Goal: Check status: Check status

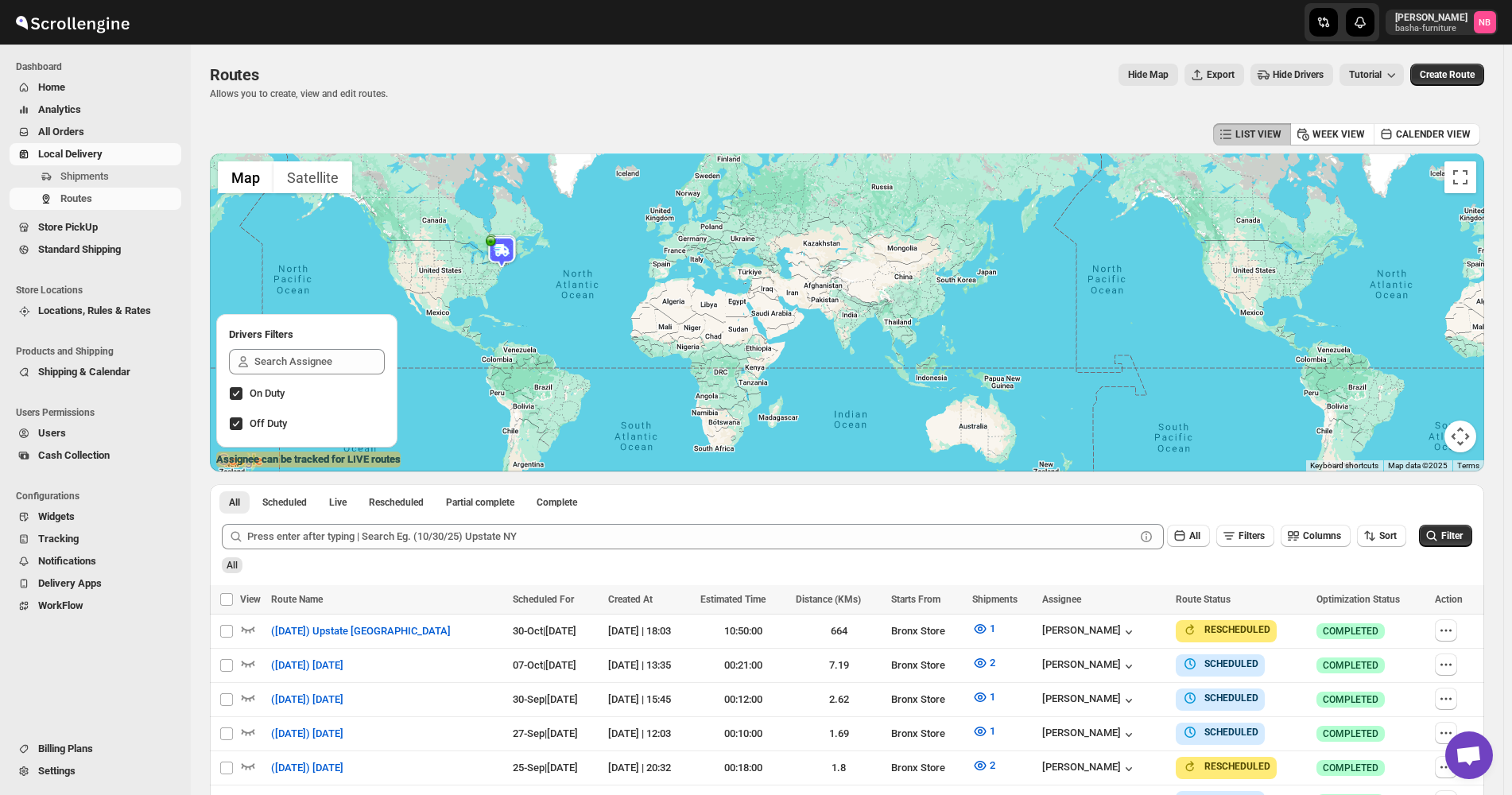
scroll to position [274, 0]
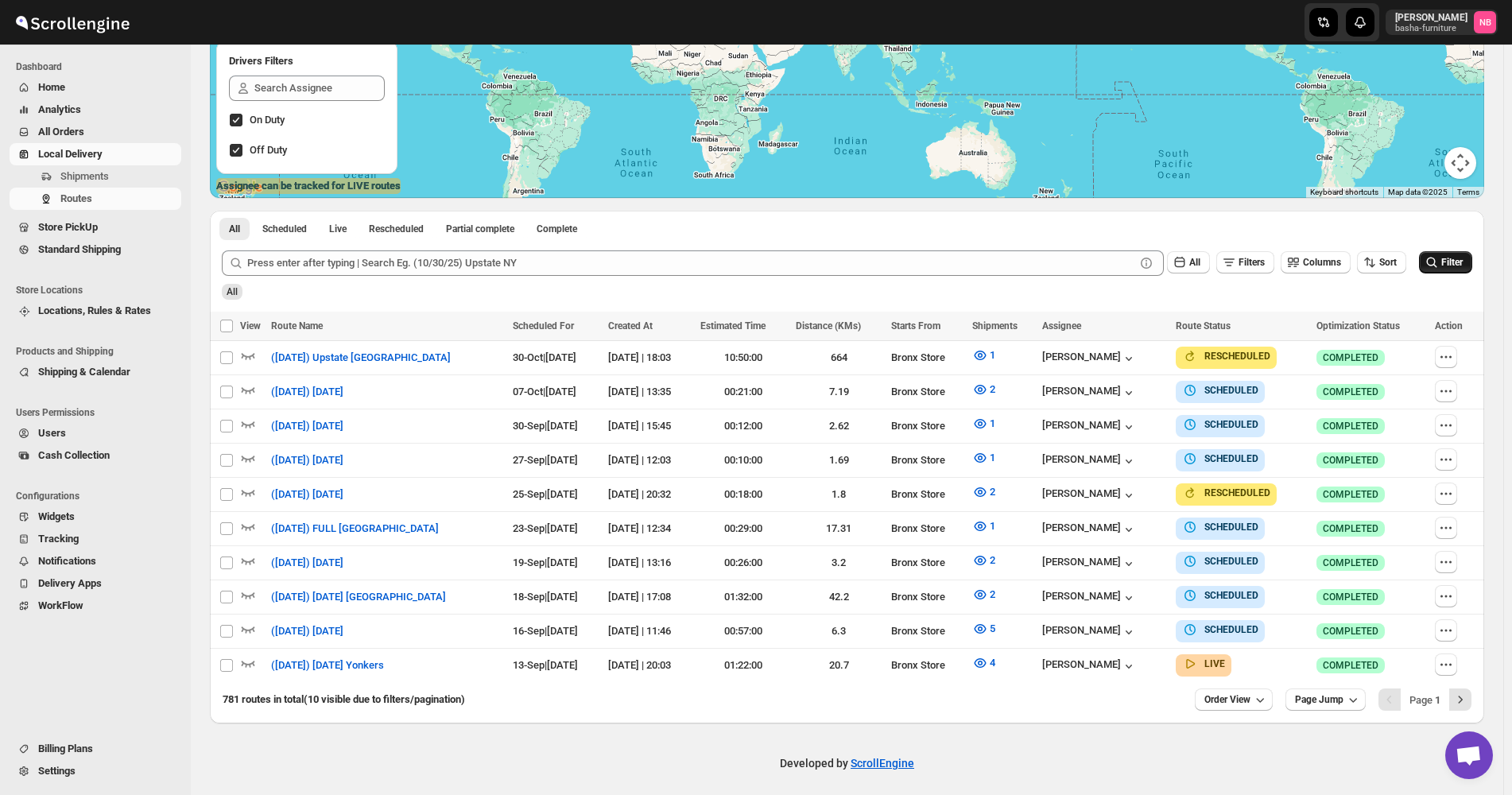
click at [1460, 274] on button "Filter" at bounding box center [1446, 263] width 53 height 22
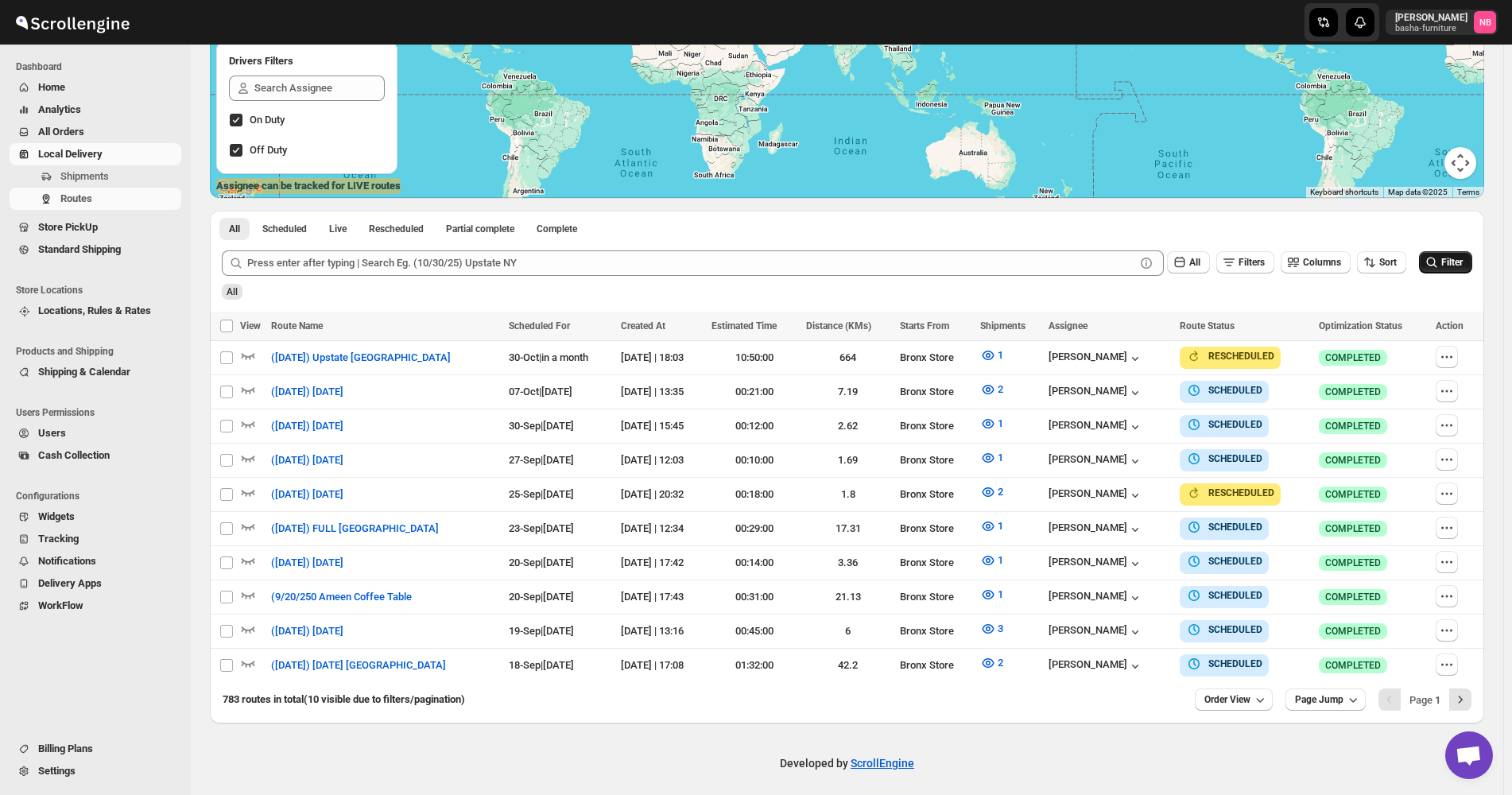
click at [1440, 266] on icon "submit" at bounding box center [1432, 262] width 16 height 16
click at [1264, 696] on icon "button" at bounding box center [1260, 700] width 16 height 16
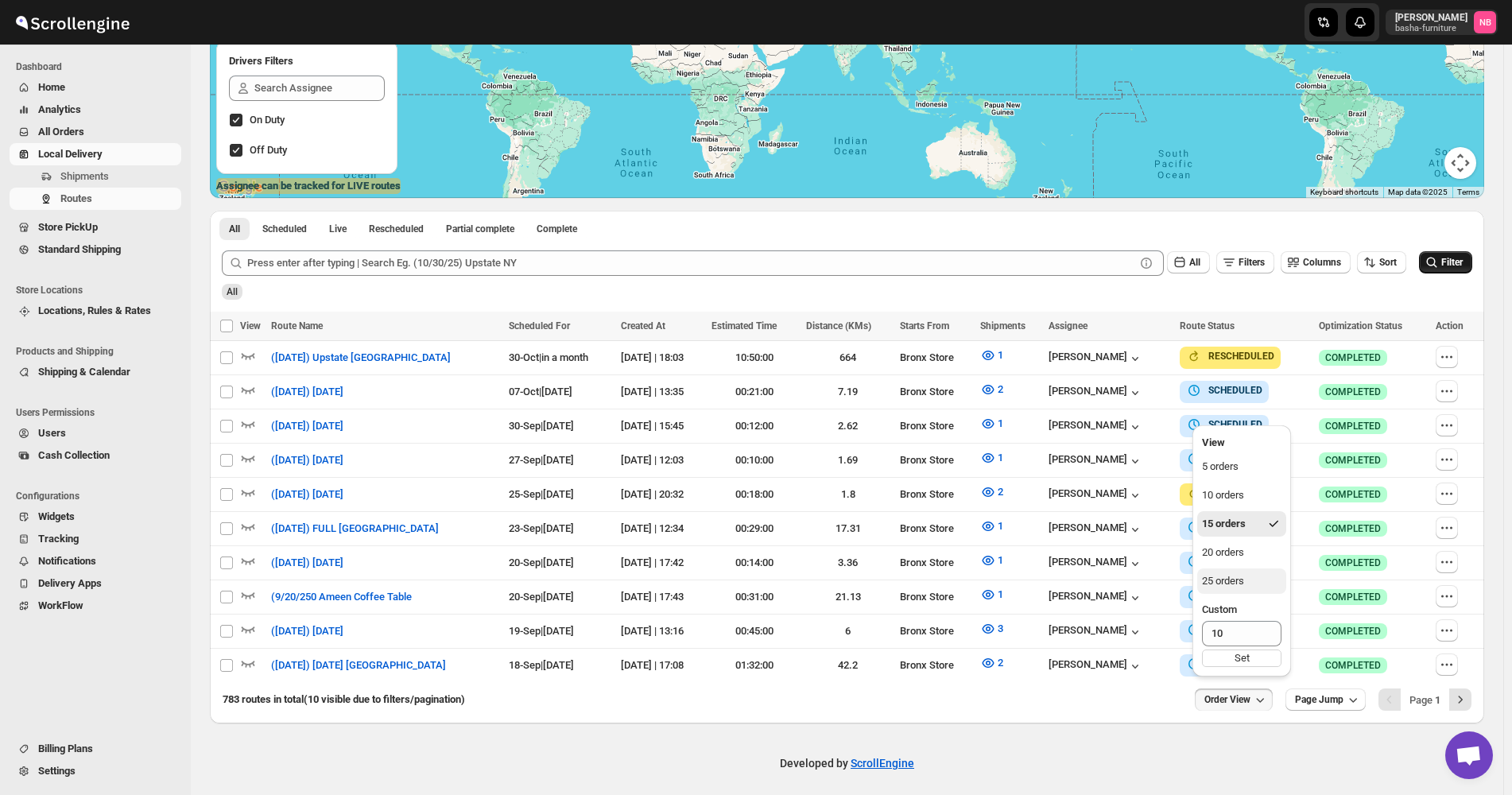
click at [1230, 579] on div "25 orders" at bounding box center [1223, 581] width 42 height 16
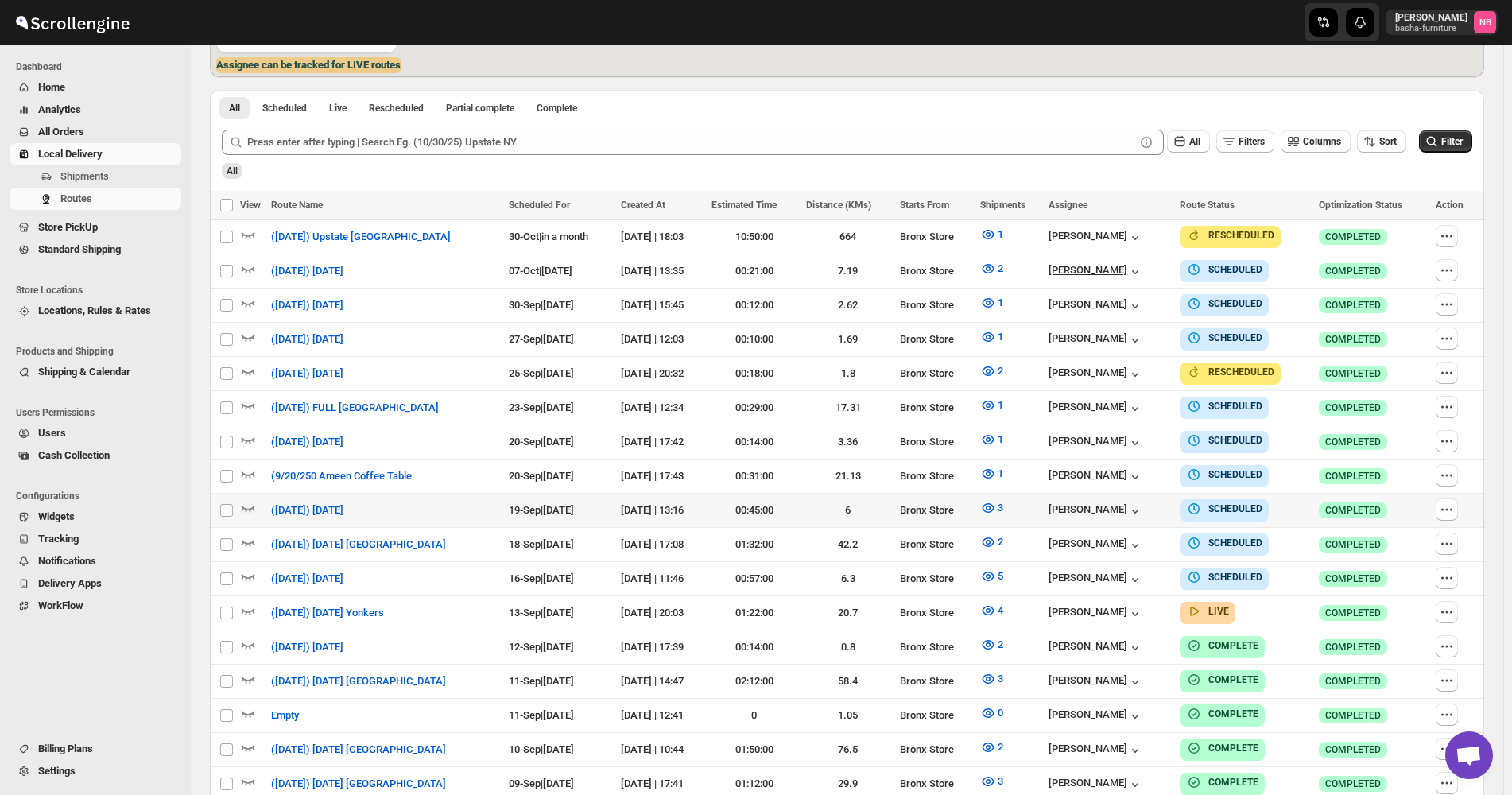
scroll to position [398, 0]
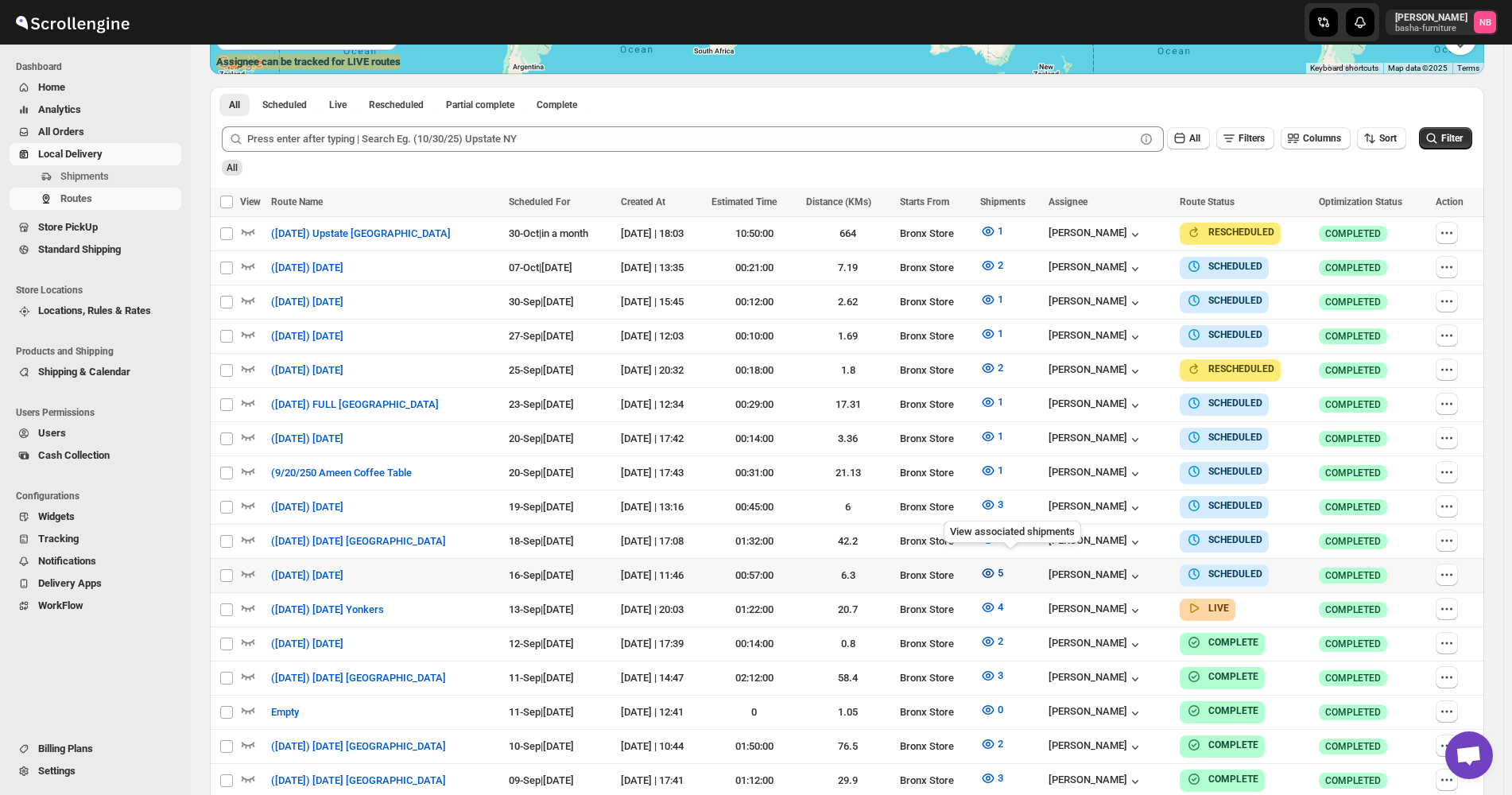
click at [996, 565] on icon "button" at bounding box center [988, 573] width 16 height 16
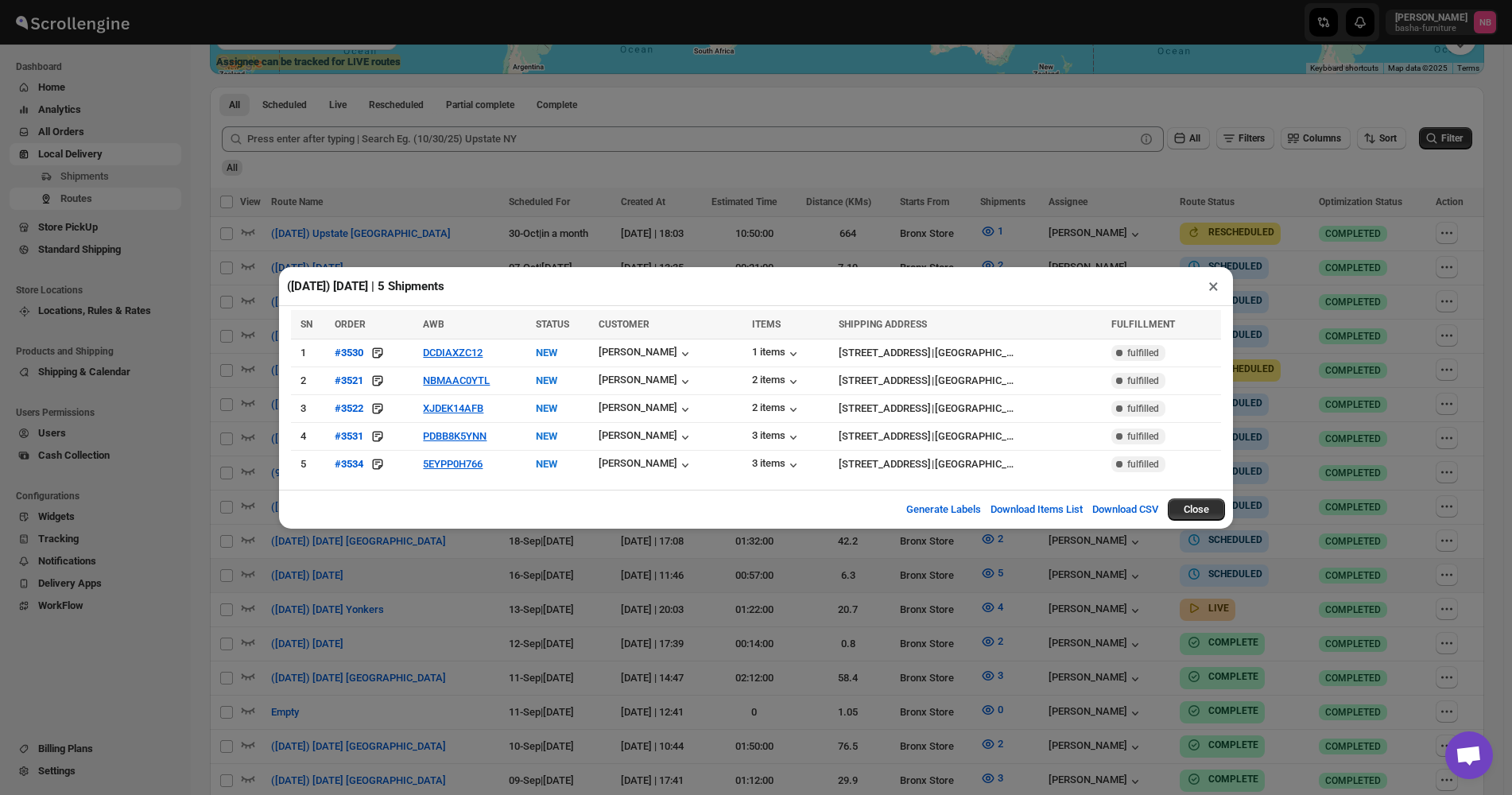
click at [548, 589] on div "([DATE]) [DATE] | 5 Shipments × SN ORDER AWB STATUS CUSTOMER ITEMS SHIPPING ADD…" at bounding box center [756, 398] width 1512 height 795
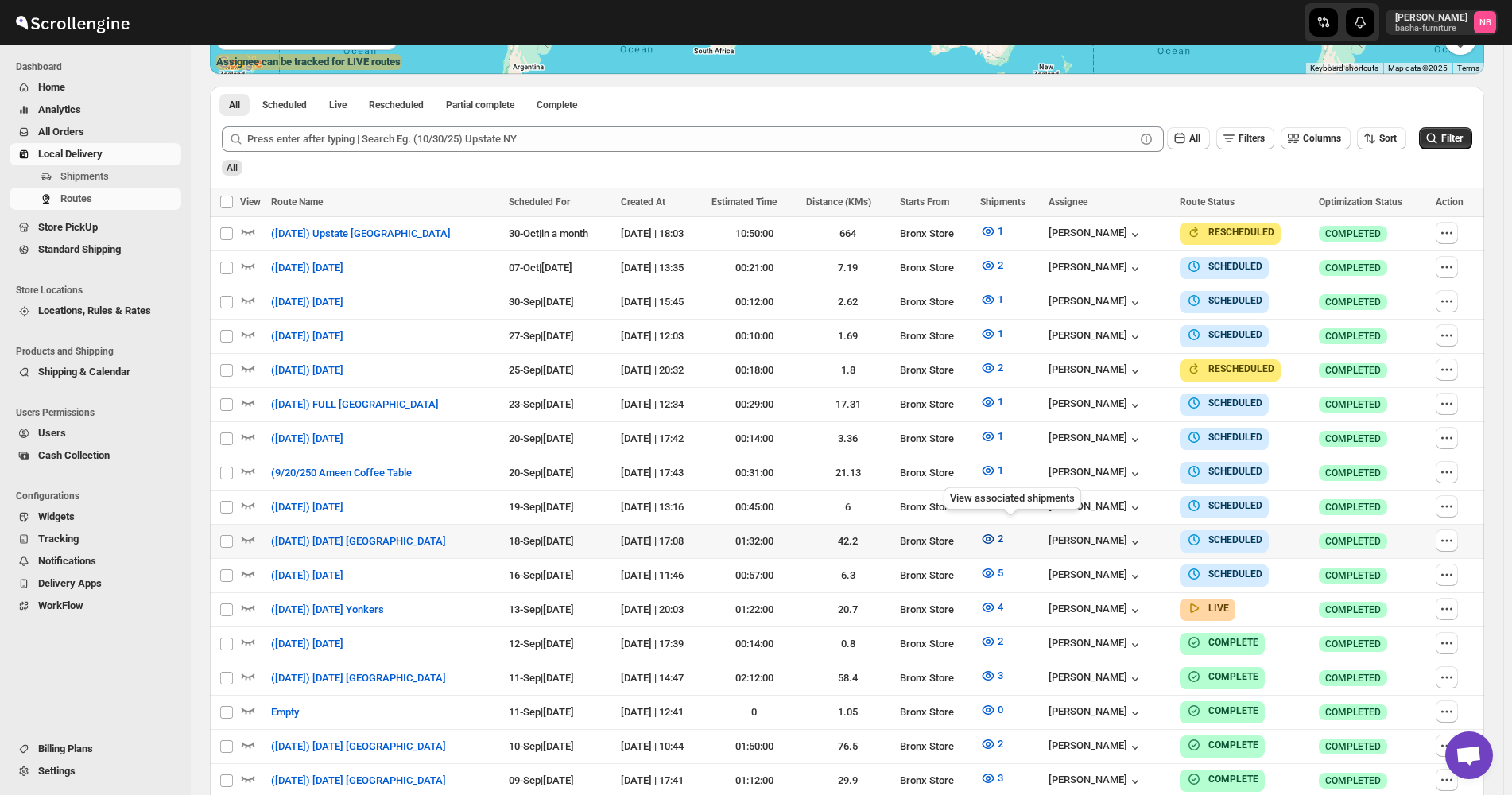
click at [996, 531] on icon "button" at bounding box center [988, 539] width 16 height 16
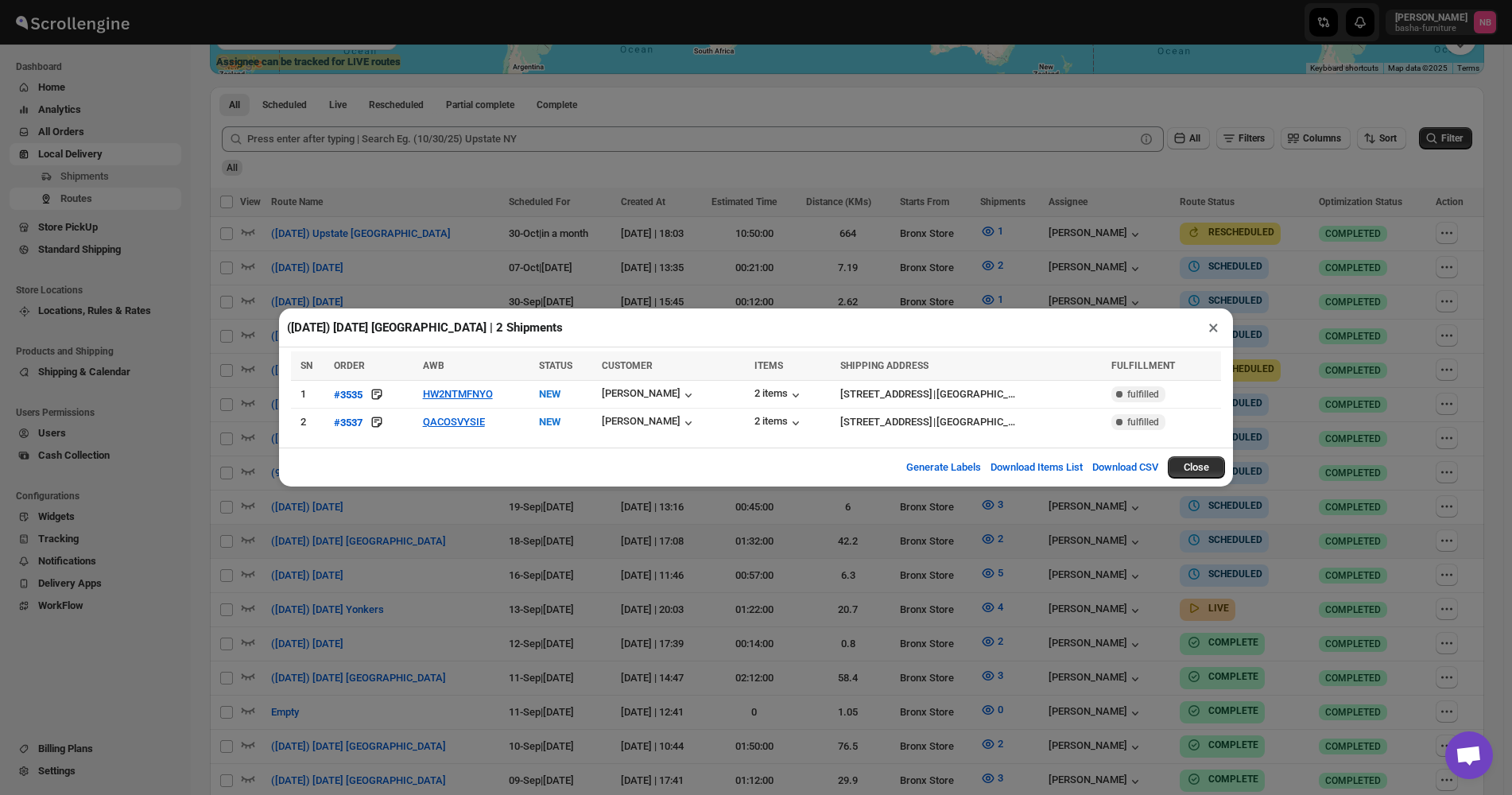
click at [702, 543] on div "([DATE]) [DATE] [GEOGRAPHIC_DATA] | 2 Shipments × SN ORDER AWB STATUS CUSTOMER …" at bounding box center [756, 398] width 1512 height 795
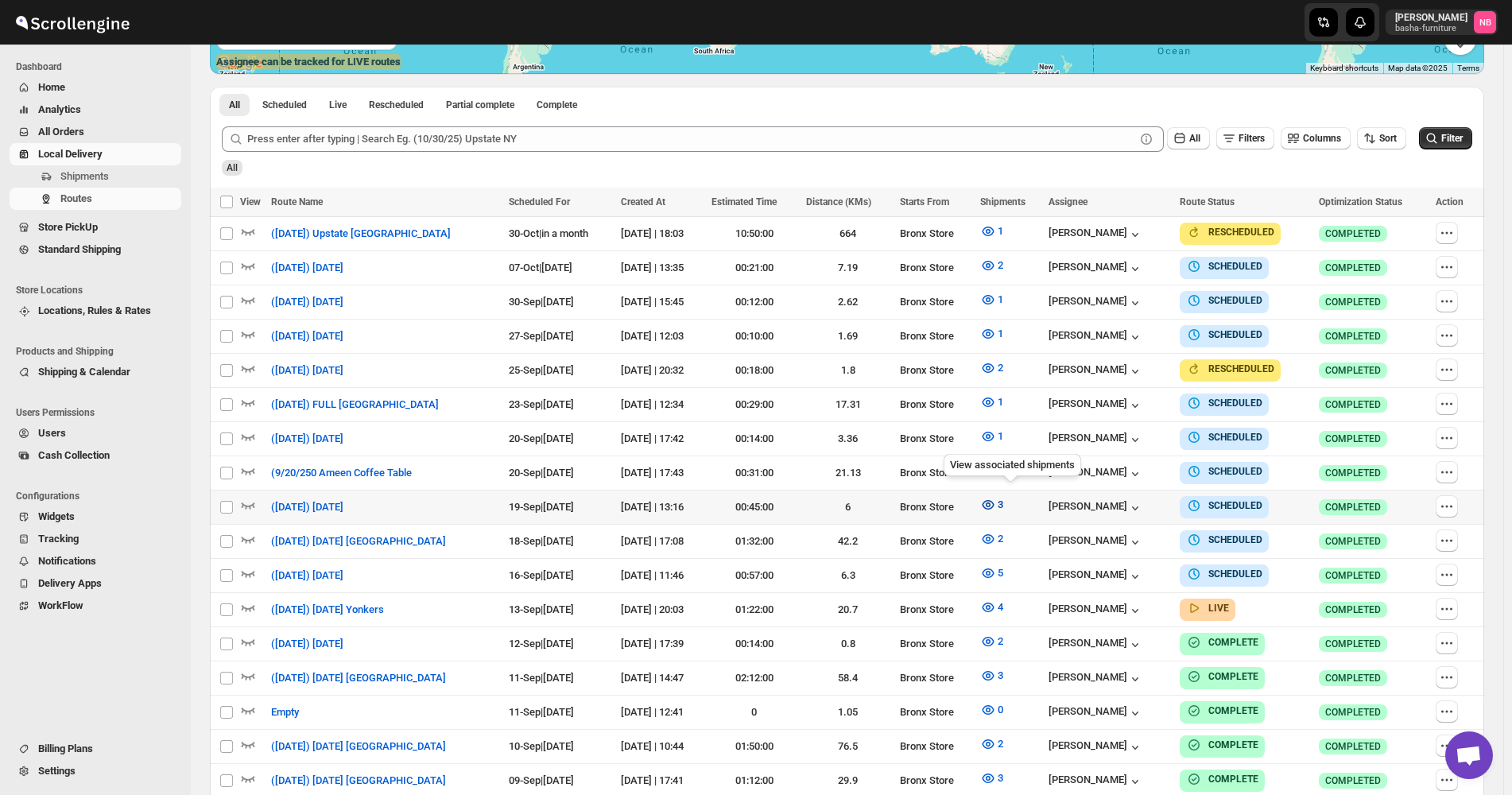
click at [991, 502] on icon "button" at bounding box center [988, 505] width 5 height 5
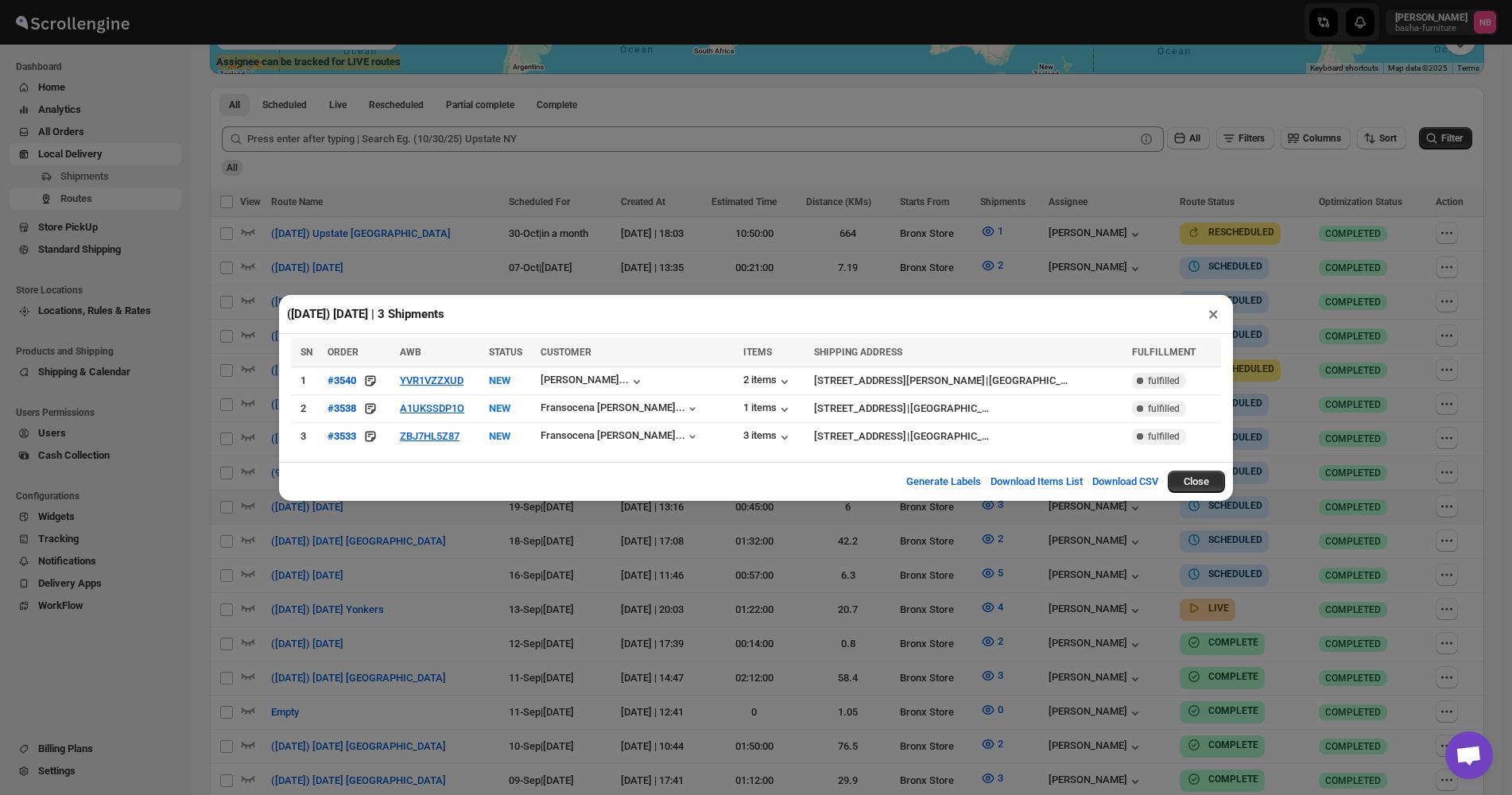
click at [777, 586] on div "([DATE]) [DATE] | 3 Shipments × SN ORDER AWB STATUS CUSTOMER ITEMS SHIPPING ADD…" at bounding box center [756, 398] width 1512 height 795
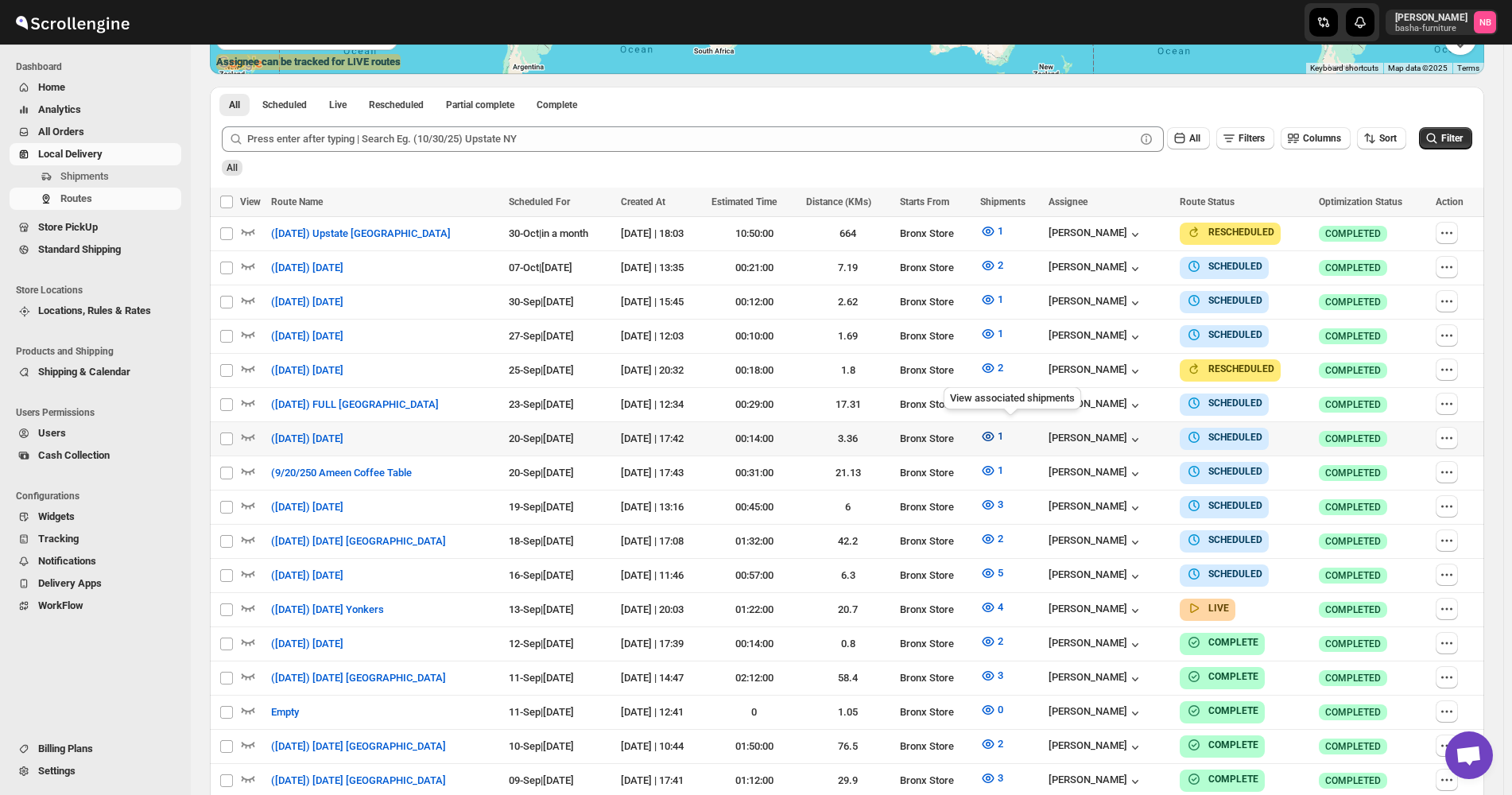
click at [994, 435] on icon "button" at bounding box center [988, 436] width 12 height 9
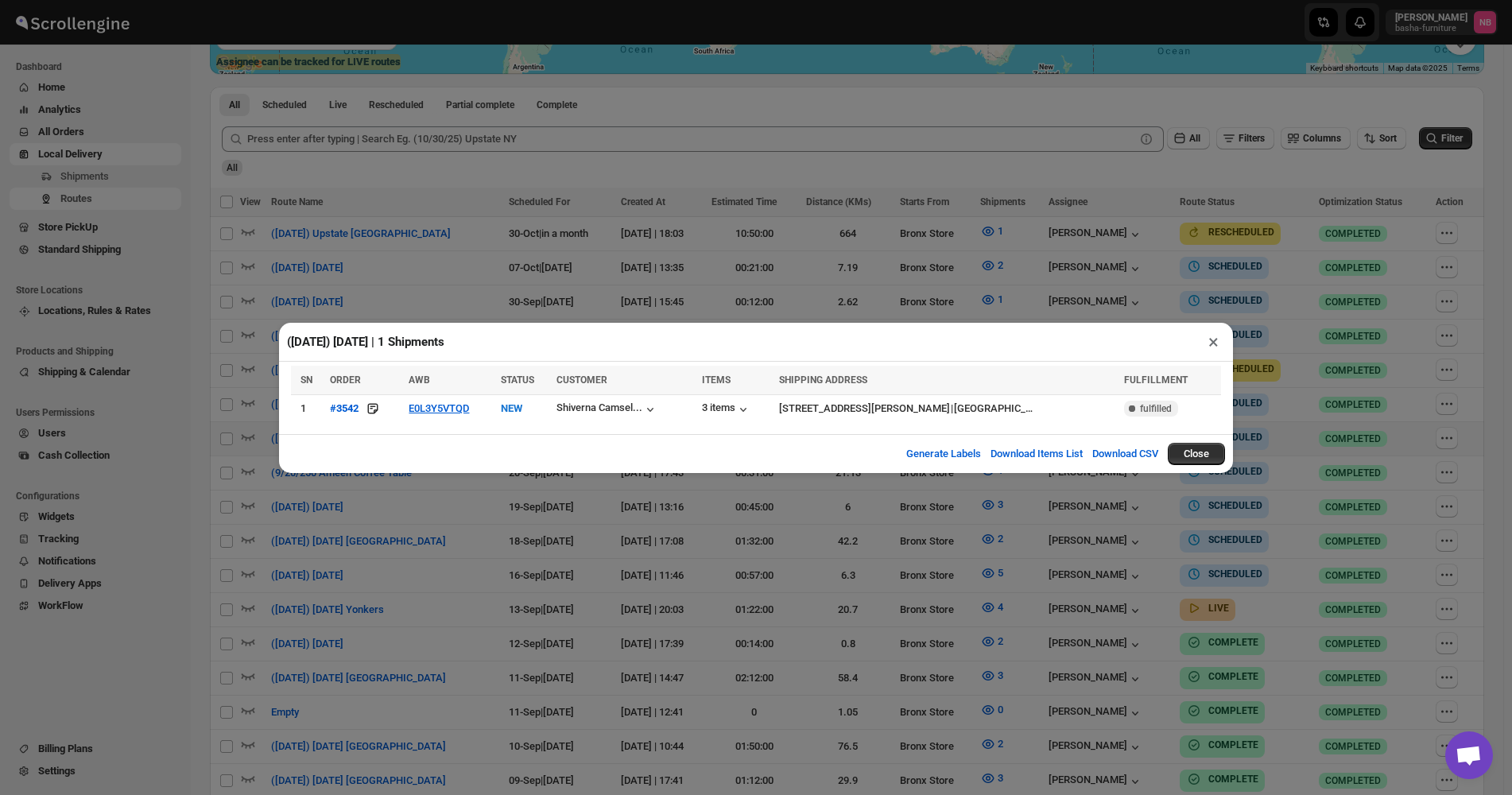
click at [750, 515] on div "([DATE]) [DATE] | 1 Shipments × SN ORDER AWB STATUS CUSTOMER ITEMS SHIPPING ADD…" at bounding box center [756, 398] width 1512 height 795
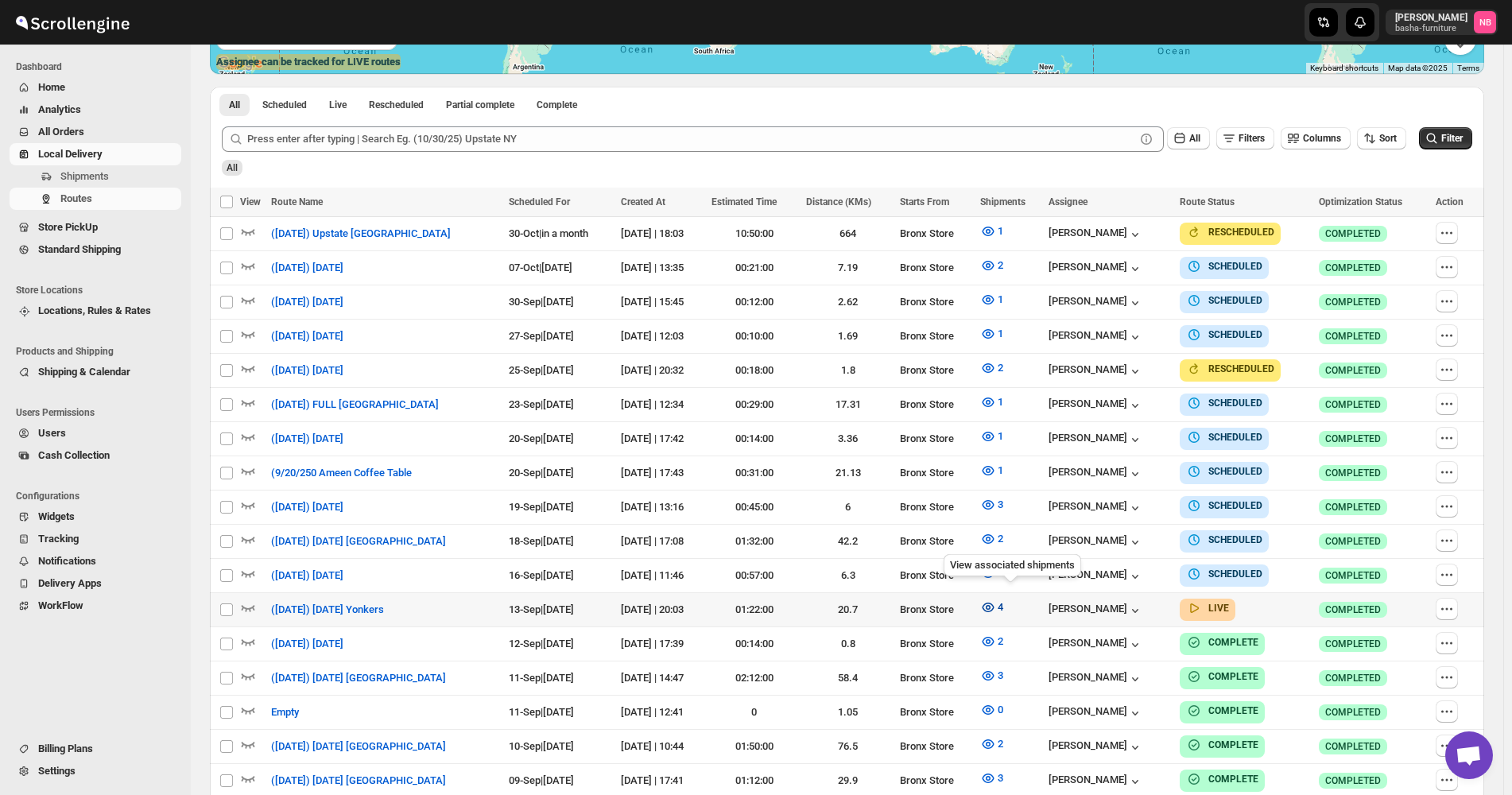
click at [996, 604] on icon "button" at bounding box center [988, 607] width 16 height 16
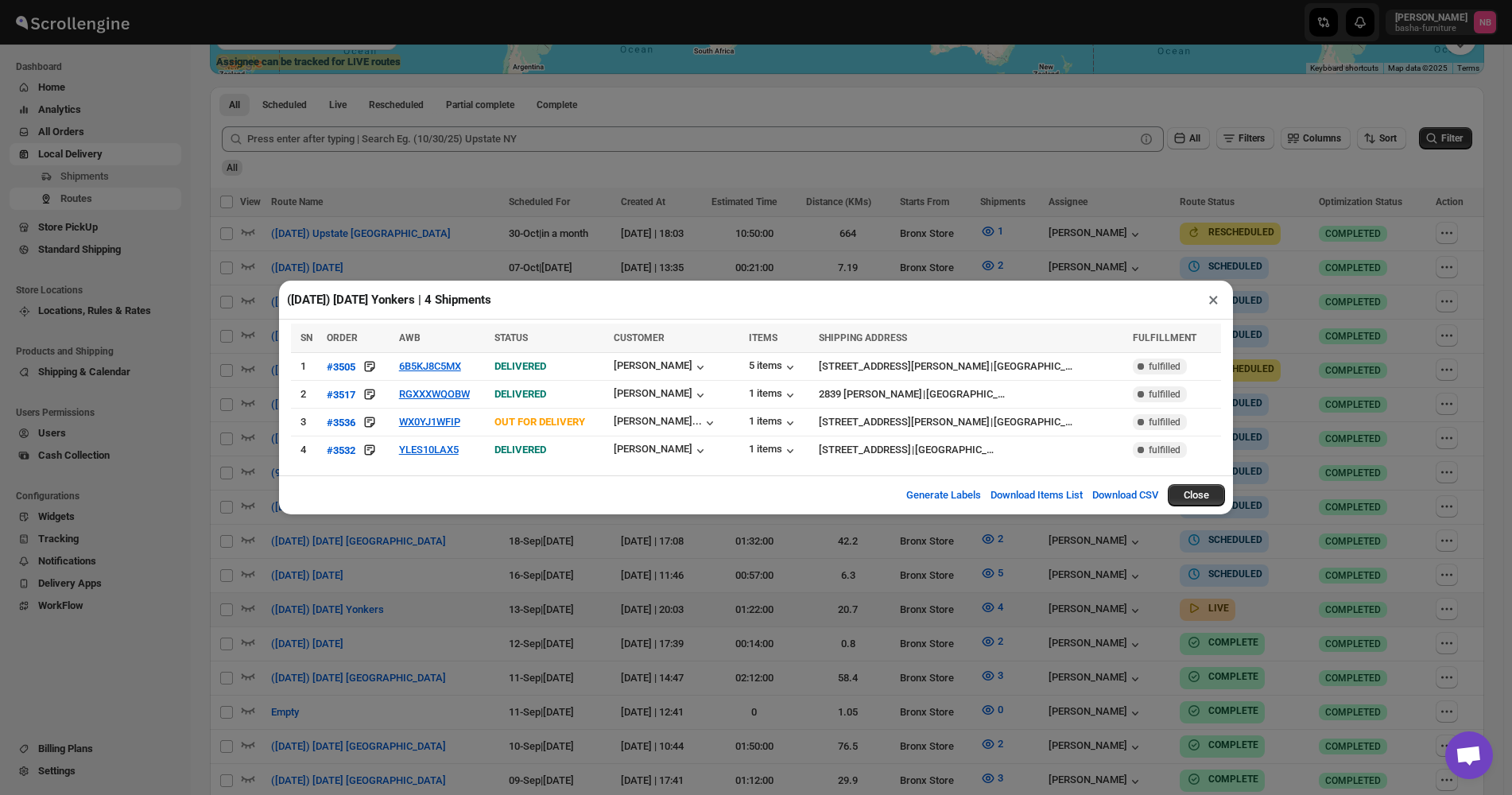
click at [707, 557] on div "([DATE]) [DATE] Yonkers | 4 Shipments × SN ORDER AWB STATUS CUSTOMER ITEMS SHIP…" at bounding box center [756, 398] width 1512 height 795
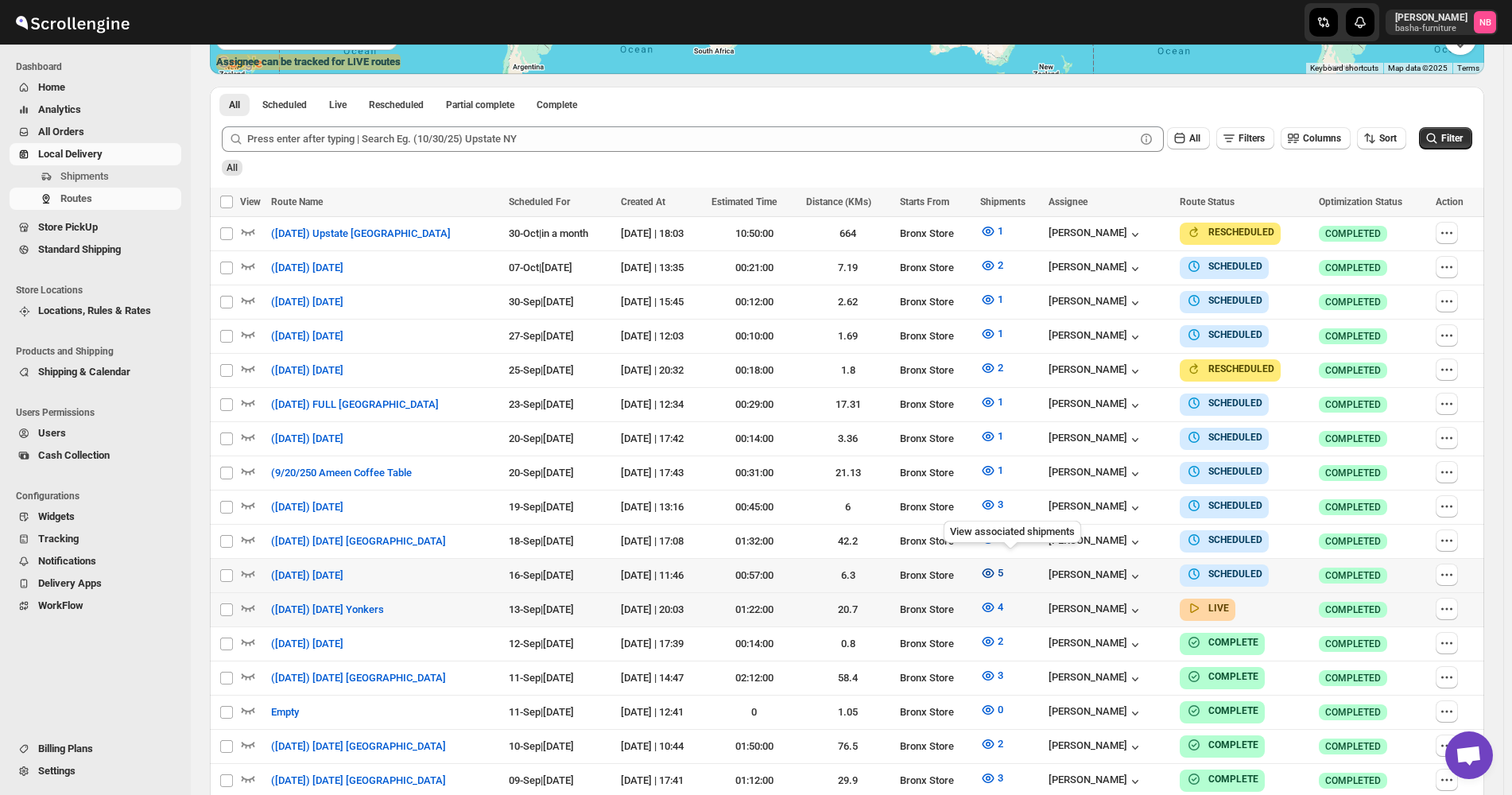
click at [996, 570] on icon "button" at bounding box center [988, 573] width 16 height 16
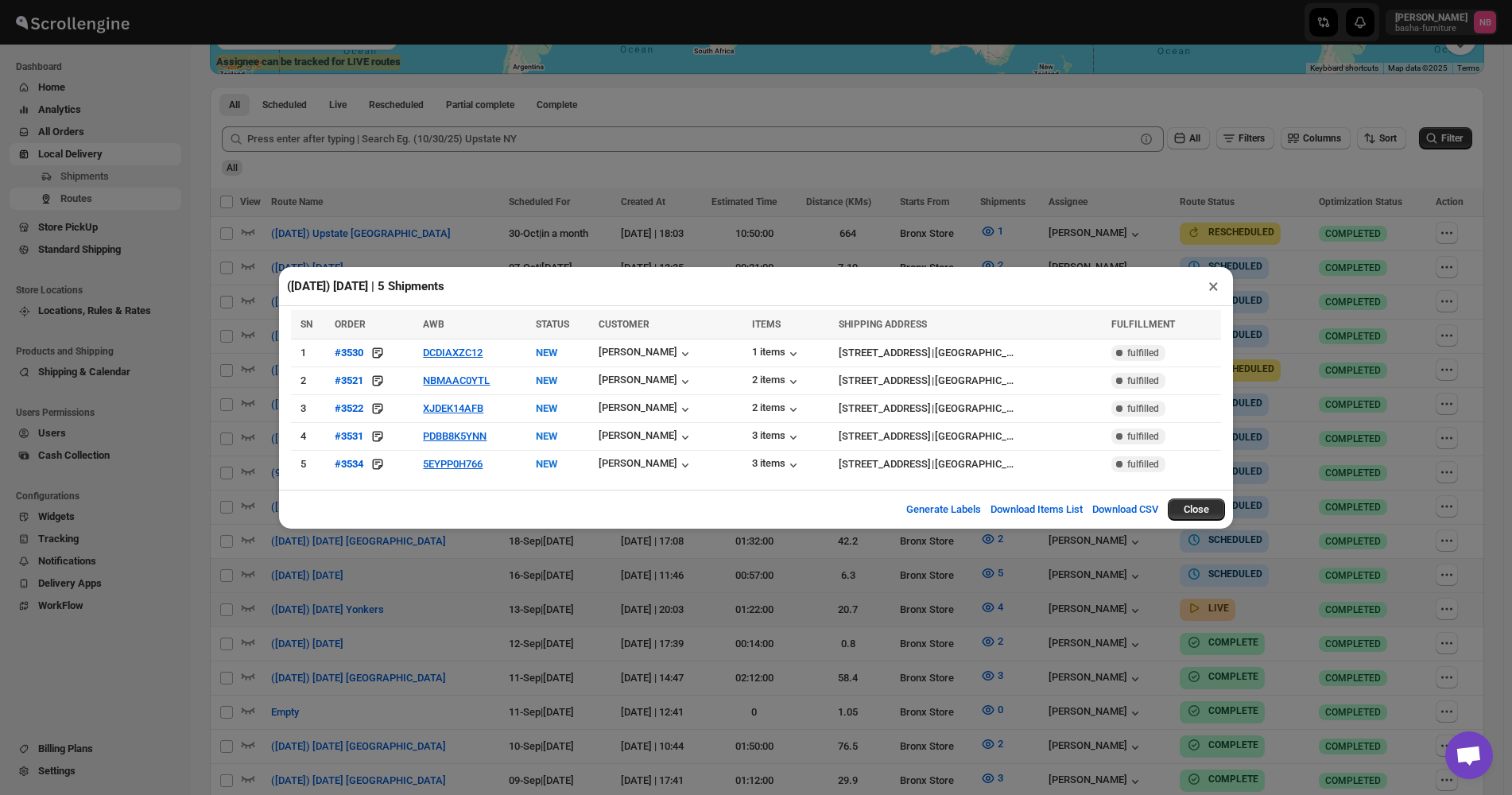
click at [750, 625] on div "([DATE]) [DATE] | 5 Shipments × SN ORDER AWB STATUS CUSTOMER ITEMS SHIPPING ADD…" at bounding box center [756, 398] width 1512 height 795
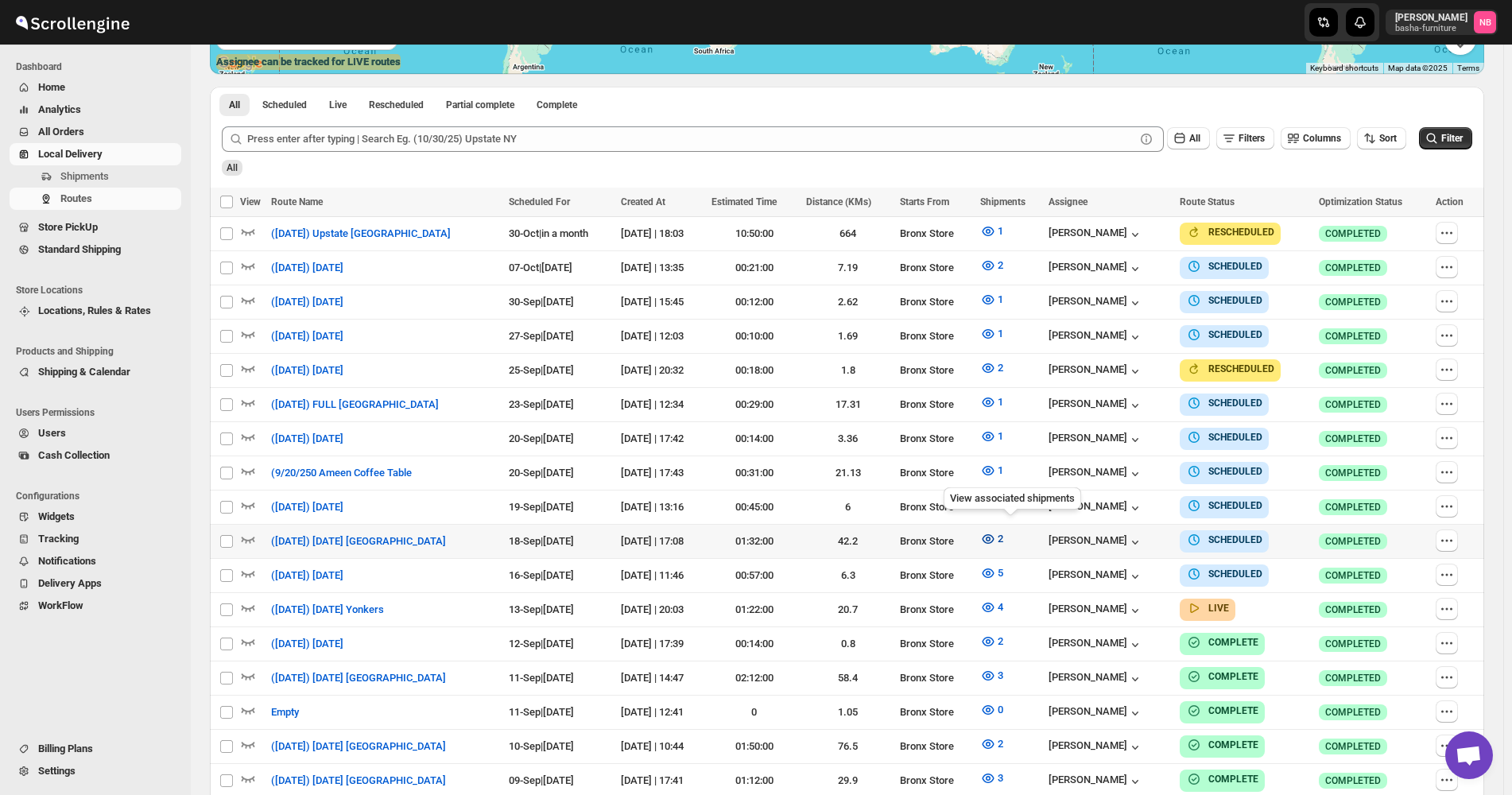
click at [1004, 535] on span "2" at bounding box center [1000, 538] width 5 height 12
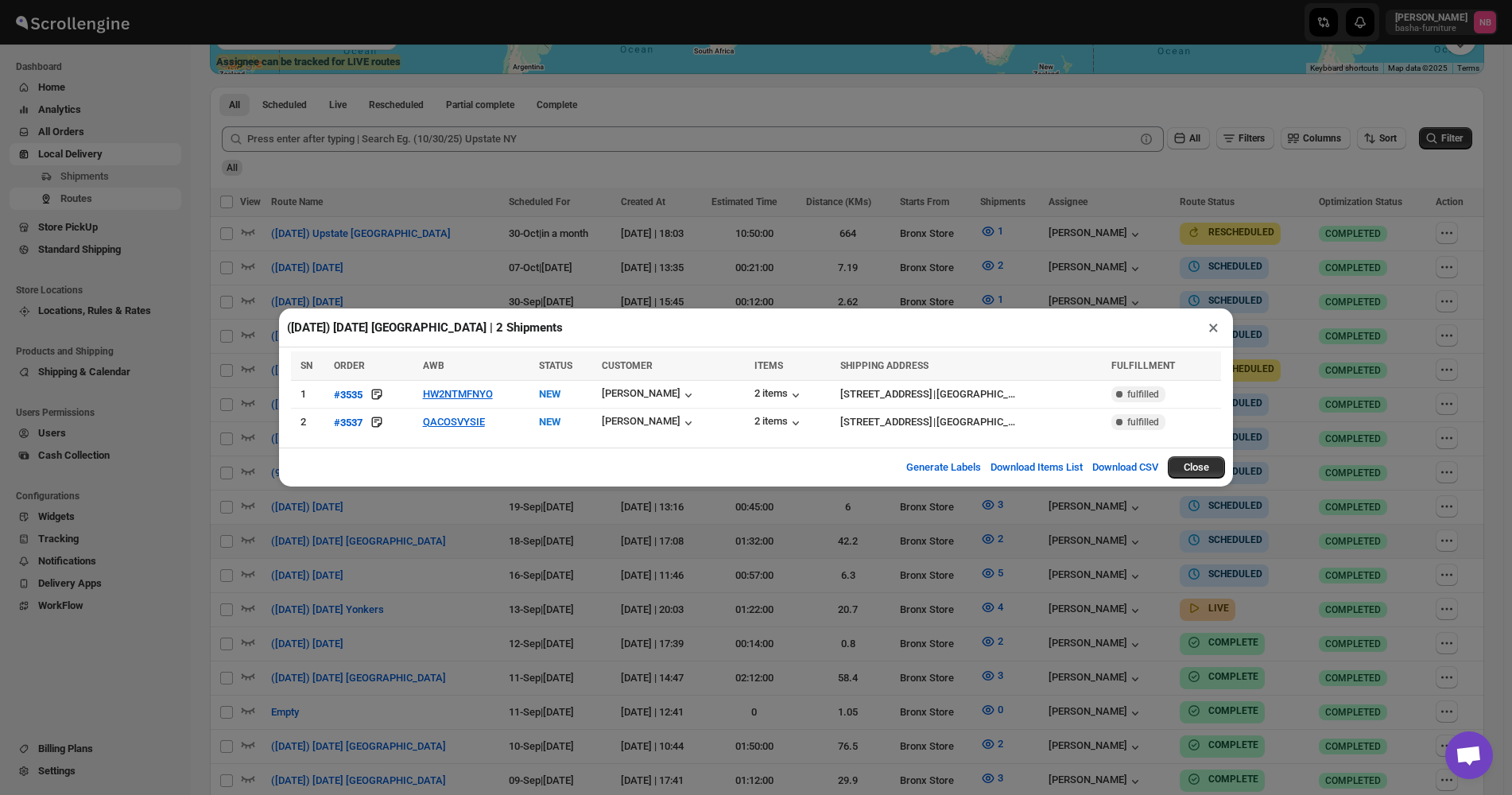
click at [658, 530] on div "([DATE]) [DATE] [GEOGRAPHIC_DATA] | 2 Shipments × SN ORDER AWB STATUS CUSTOMER …" at bounding box center [756, 398] width 1512 height 795
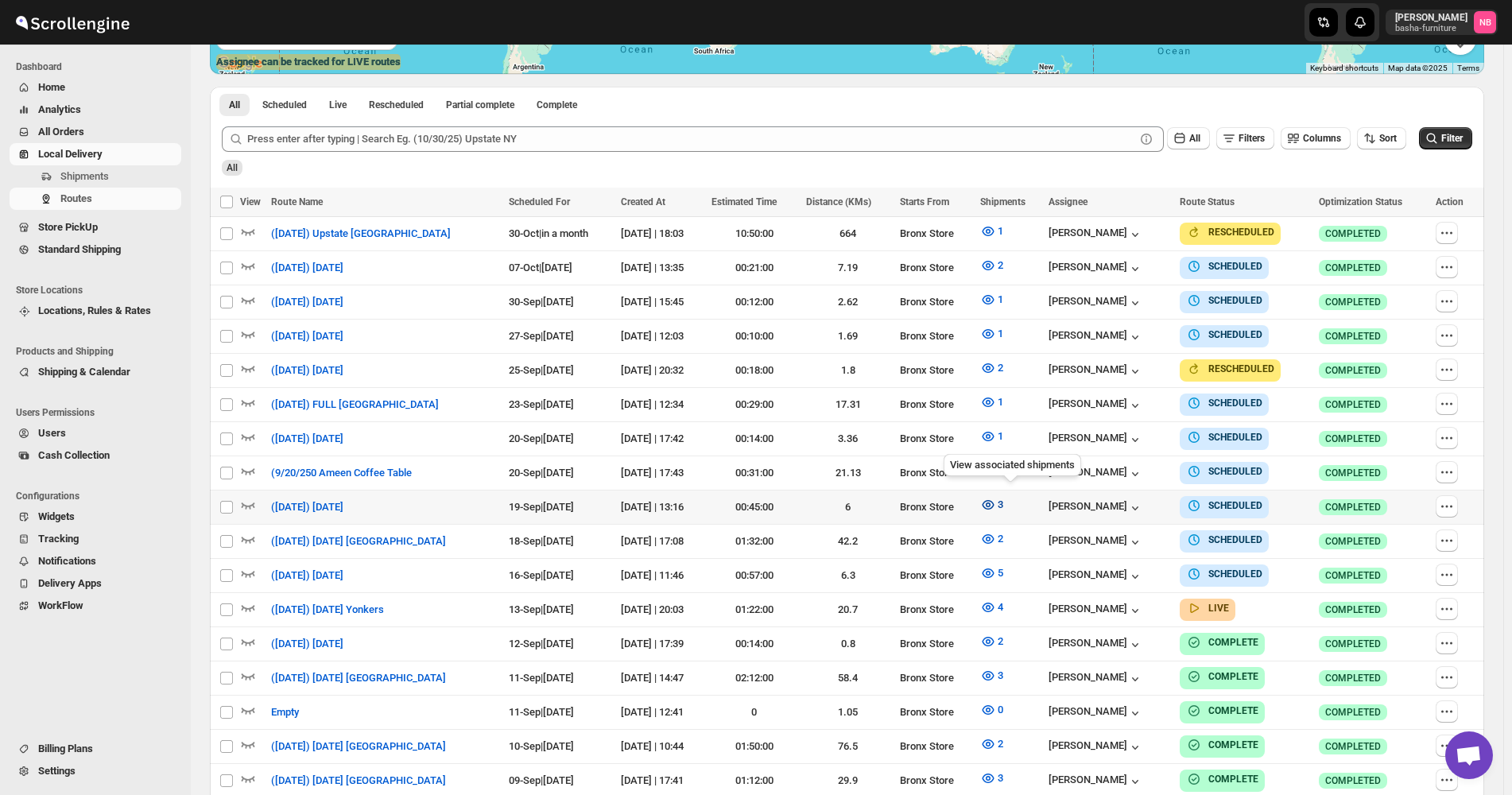
click at [1004, 503] on span "3" at bounding box center [1000, 505] width 5 height 12
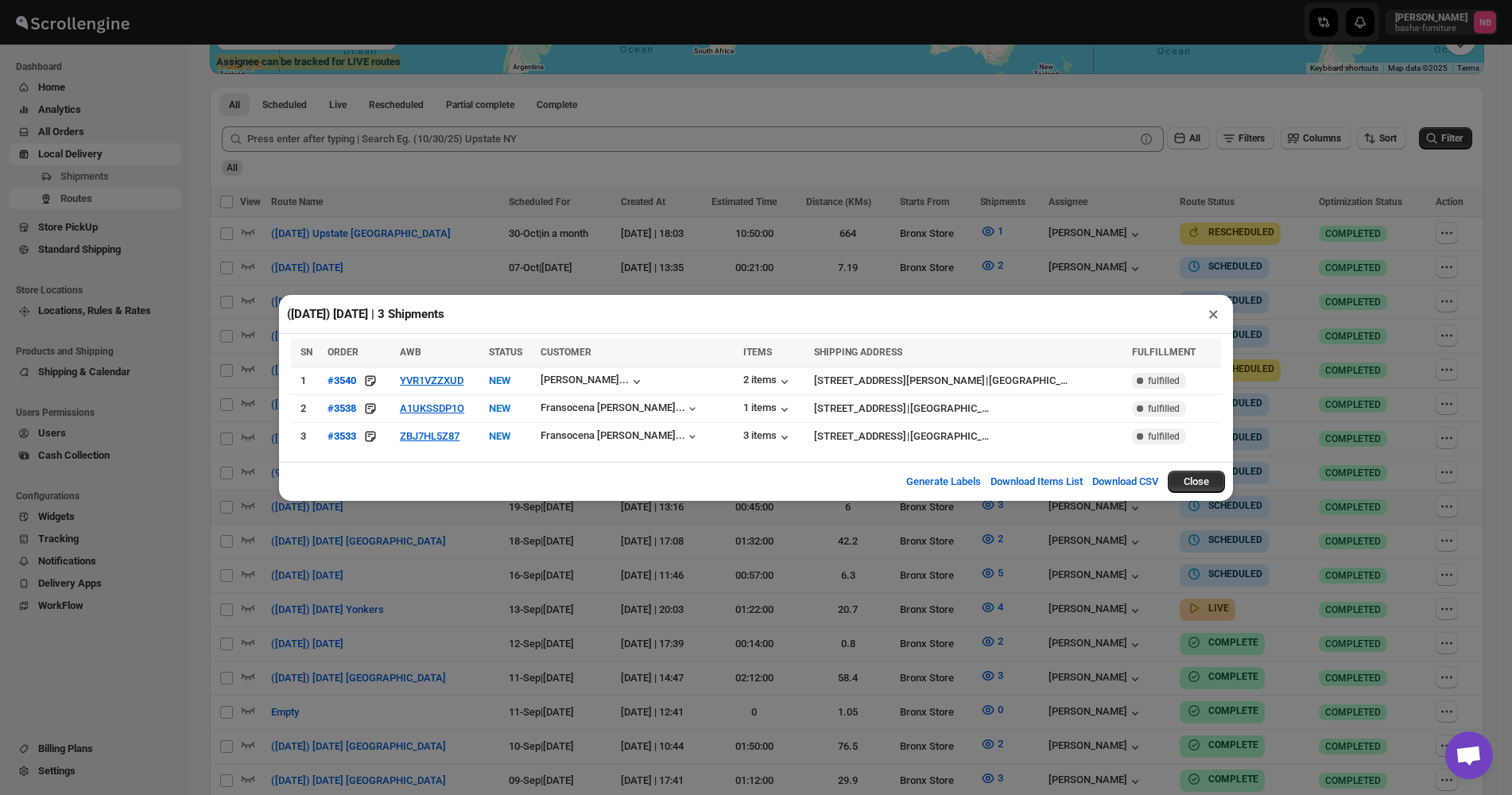
click at [1209, 253] on div "([DATE]) [DATE] | 3 Shipments × SN ORDER AWB STATUS CUSTOMER ITEMS SHIPPING ADD…" at bounding box center [756, 398] width 1512 height 795
